Goal: Ask a question: Seek information or help from site administrators or community

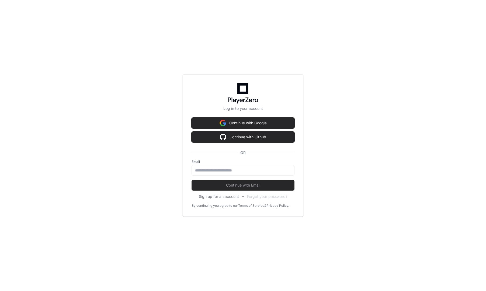
type input "**********"
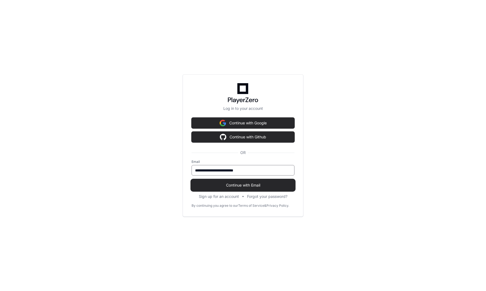
click at [246, 186] on span "Continue with Email" at bounding box center [242, 185] width 103 height 5
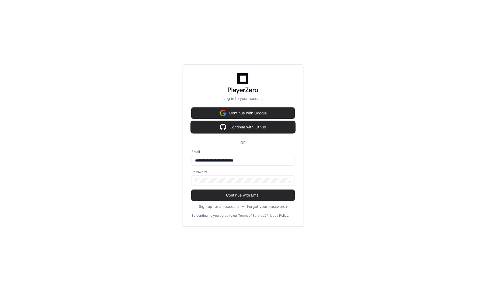
click at [254, 129] on button "Continue with Github" at bounding box center [242, 127] width 103 height 11
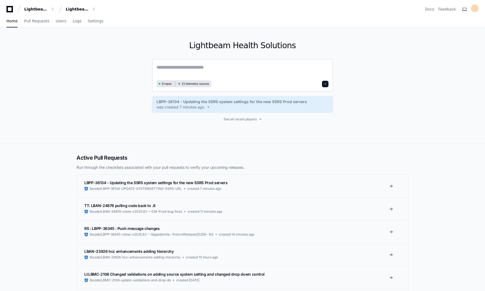
click at [183, 70] on textarea at bounding box center [242, 71] width 172 height 15
type textarea "**********"
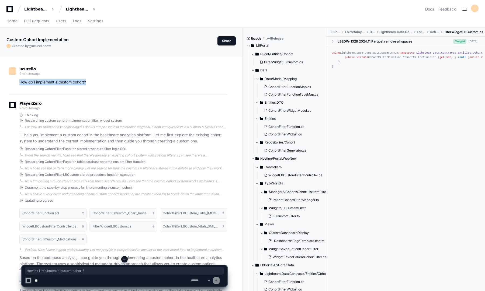
drag, startPoint x: 92, startPoint y: 82, endPoint x: 18, endPoint y: 83, distance: 74.3
click at [18, 83] on div "How do I implement a custom cohort?" at bounding box center [118, 82] width 218 height 6
click at [137, 83] on p "How do I implement a custom cohort?" at bounding box center [123, 82] width 208 height 6
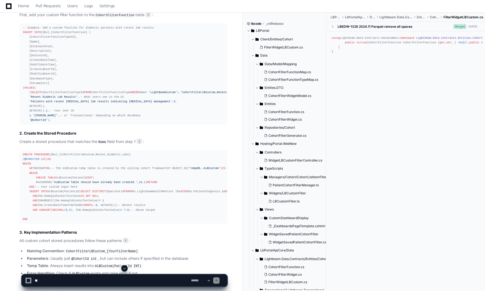
scroll to position [202, 0]
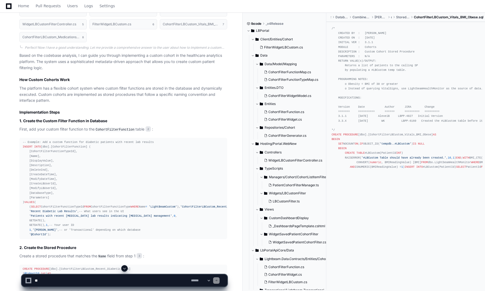
click at [233, 8] on div "Home Pull Requests Users Logs Settings" at bounding box center [242, 6] width 472 height 12
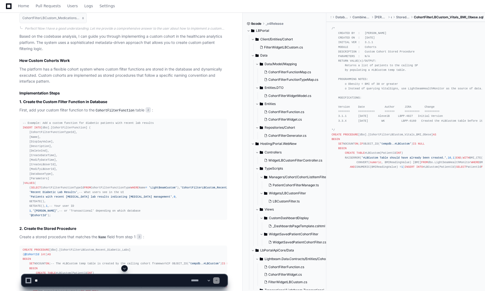
scroll to position [0, 0]
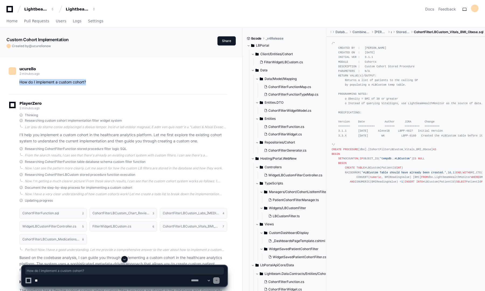
drag, startPoint x: 19, startPoint y: 82, endPoint x: 93, endPoint y: 83, distance: 73.5
click at [93, 83] on p "How do I implement a custom cohort?" at bounding box center [123, 82] width 208 height 6
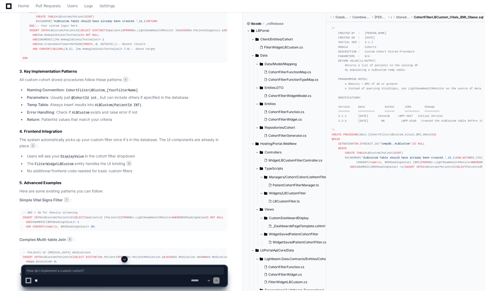
scroll to position [477, 0]
drag, startPoint x: 29, startPoint y: 99, endPoint x: 86, endPoint y: 99, distance: 56.3
click at [86, 62] on div "CREATE PROCEDURE [dbo].[CohortFilterLBCustom_Recent_Diabetic_Labs] ( @CohortId …" at bounding box center [123, 26] width 201 height 69
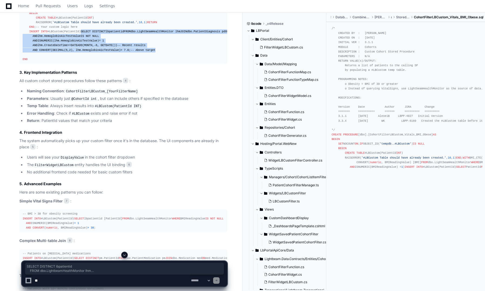
drag, startPoint x: 29, startPoint y: 104, endPoint x: 176, endPoint y: 142, distance: 151.3
click at [176, 62] on div "CREATE PROCEDURE [dbo].[CohortFilterLBCustom_Recent_Diabetic_Labs] ( @CohortId …" at bounding box center [123, 26] width 201 height 69
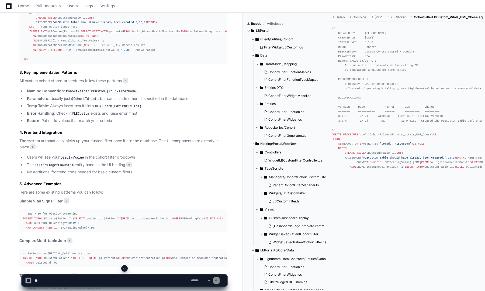
click at [237, 147] on div "ucurello 2 minutes ago How do I implement a custom cohort? PlayerZero 2 minutes…" at bounding box center [121, 21] width 242 height 882
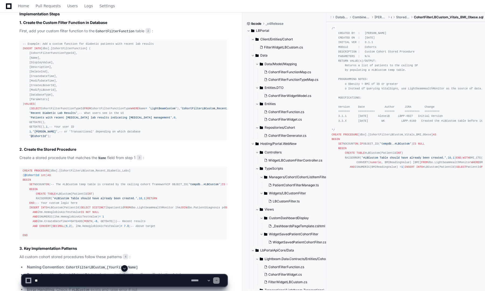
scroll to position [292, 0]
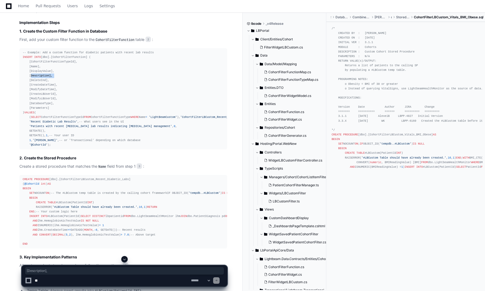
drag, startPoint x: 29, startPoint y: 76, endPoint x: 58, endPoint y: 76, distance: 29.1
click at [58, 76] on div "-- Example: Add a custom function for diabetic patients with recent lab results…" at bounding box center [123, 98] width 201 height 97
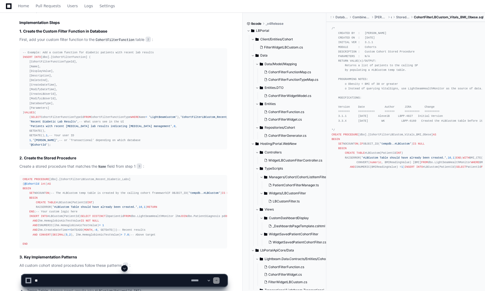
click at [57, 108] on div "-- Example: Add a custom function for diabetic patients with recent lab results…" at bounding box center [123, 98] width 201 height 97
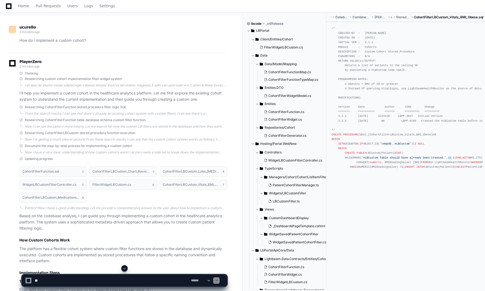
scroll to position [0, 0]
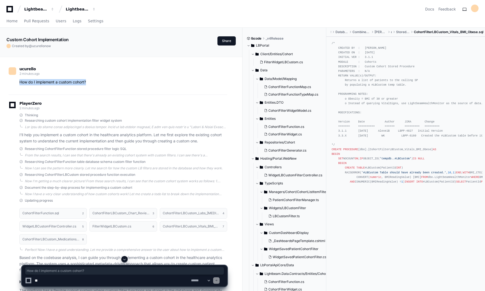
drag, startPoint x: 19, startPoint y: 81, endPoint x: 93, endPoint y: 80, distance: 73.5
click at [93, 80] on p "How do I implement a custom cohort?" at bounding box center [123, 82] width 208 height 6
click at [226, 43] on button "Share" at bounding box center [226, 40] width 18 height 9
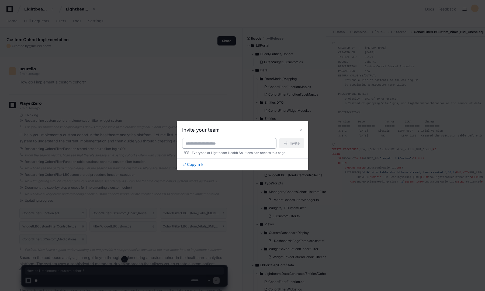
click at [227, 144] on input at bounding box center [229, 143] width 87 height 5
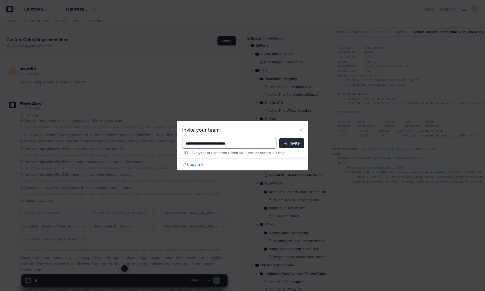
type input "**********"
click at [293, 144] on span "Invite" at bounding box center [294, 143] width 10 height 5
